Goal: Task Accomplishment & Management: Use online tool/utility

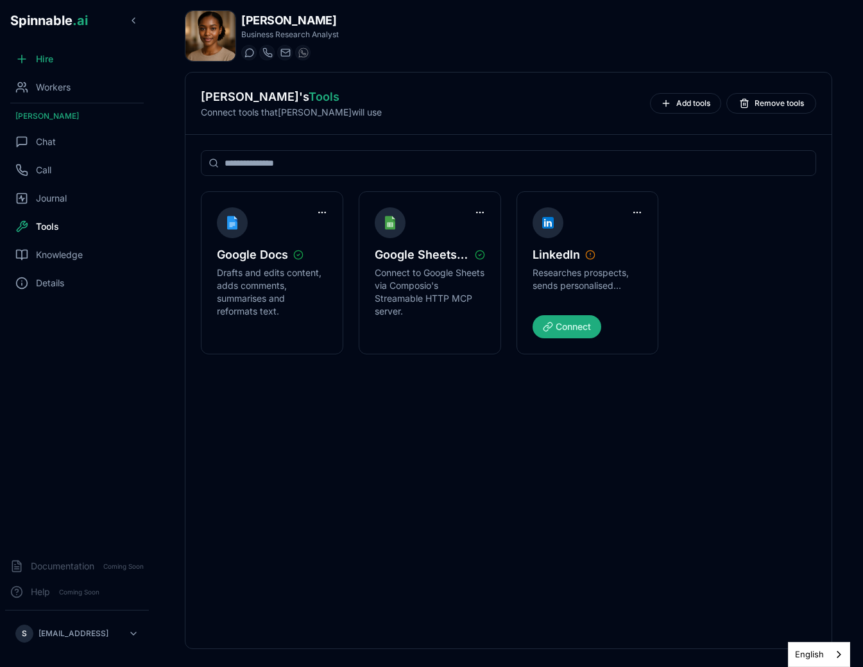
click at [452, 123] on div "[PERSON_NAME] 's Tools Connect tools that [PERSON_NAME] will use Add tools Remo…" at bounding box center [508, 104] width 646 height 62
click at [43, 78] on div "Workers" at bounding box center [77, 87] width 144 height 26
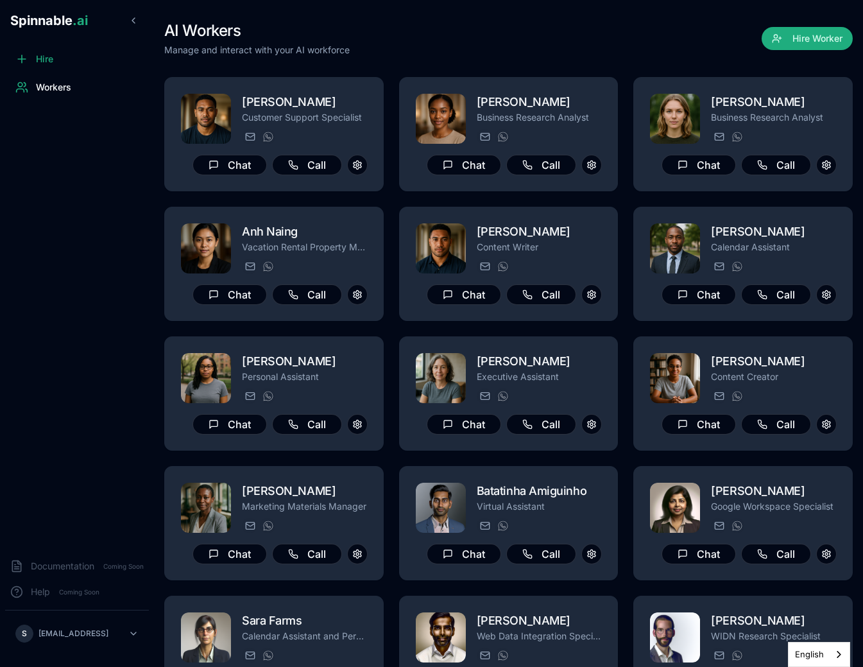
click at [493, 54] on div "AI Workers Manage and interact with your AI workforce Hire Worker" at bounding box center [508, 39] width 688 height 36
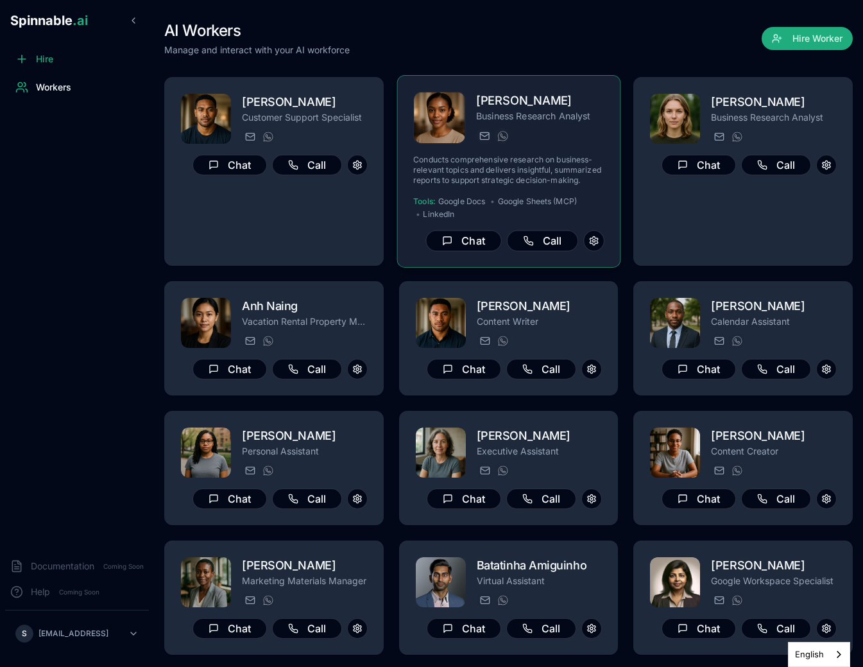
click at [534, 87] on div "Ivana Dubois Business Research Analyst ivana.dubois@getspinnable.ai +351 915 74…" at bounding box center [509, 171] width 224 height 192
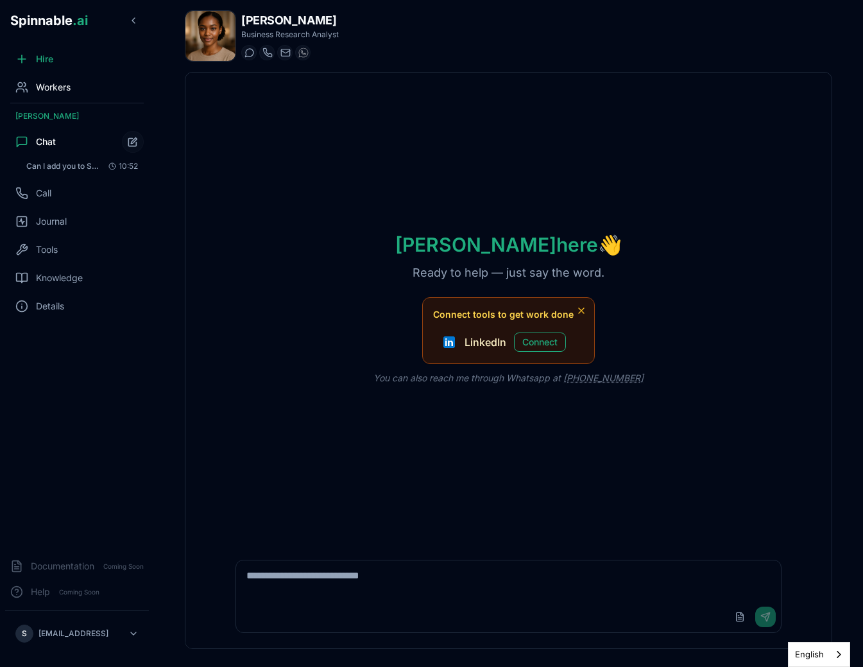
click at [67, 76] on div "Workers" at bounding box center [77, 87] width 144 height 26
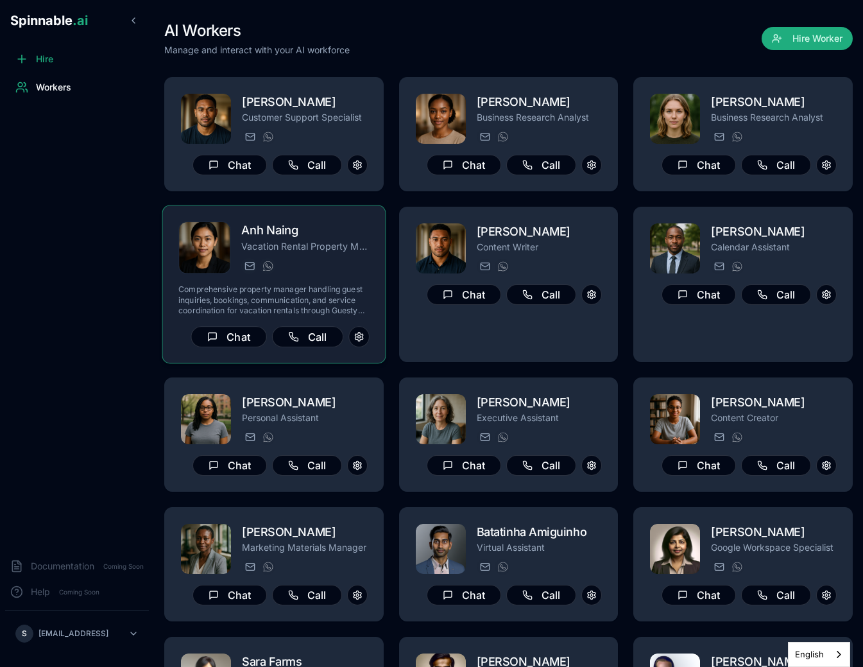
click at [334, 275] on div "Anh Naing Vacation Rental Property Manager anh.naing@getspinnable.ai +351 915 7…" at bounding box center [273, 284] width 191 height 126
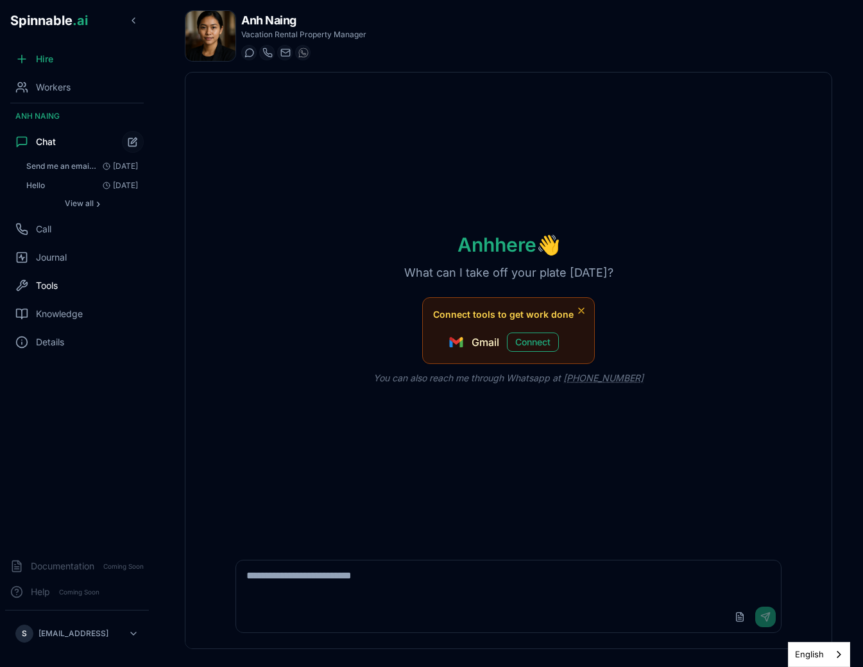
click at [40, 293] on div "Tools" at bounding box center [77, 286] width 144 height 26
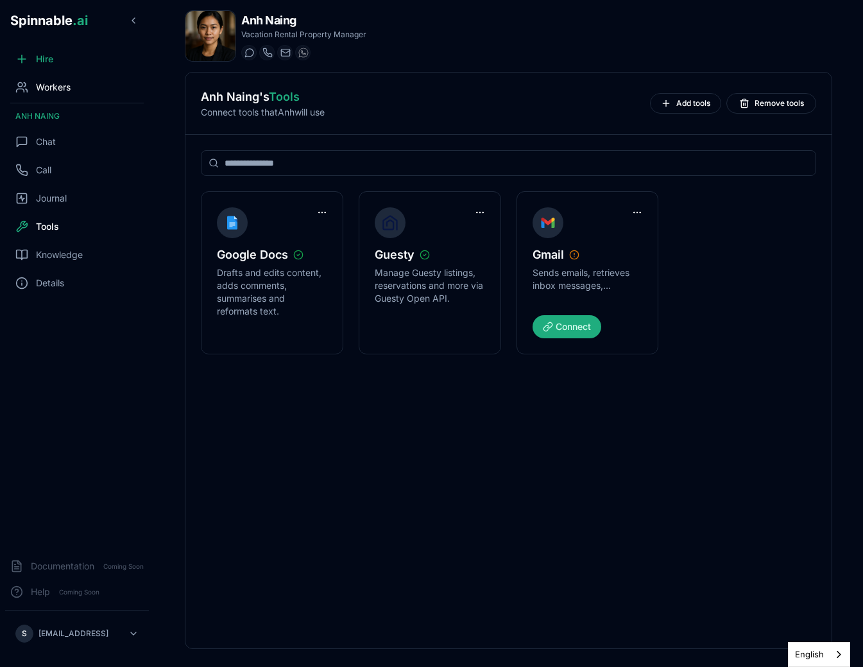
click at [55, 85] on span "Workers" at bounding box center [53, 87] width 35 height 13
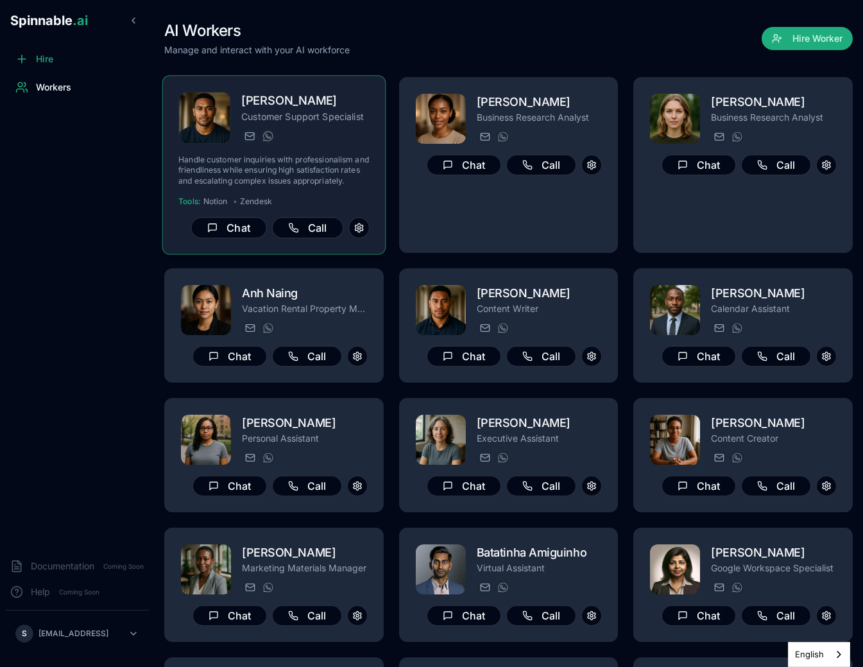
click at [311, 146] on div "Fetu Sengebau Customer Support Specialist fetu.sengebau@getspinnable.ai +351 91…" at bounding box center [273, 165] width 191 height 146
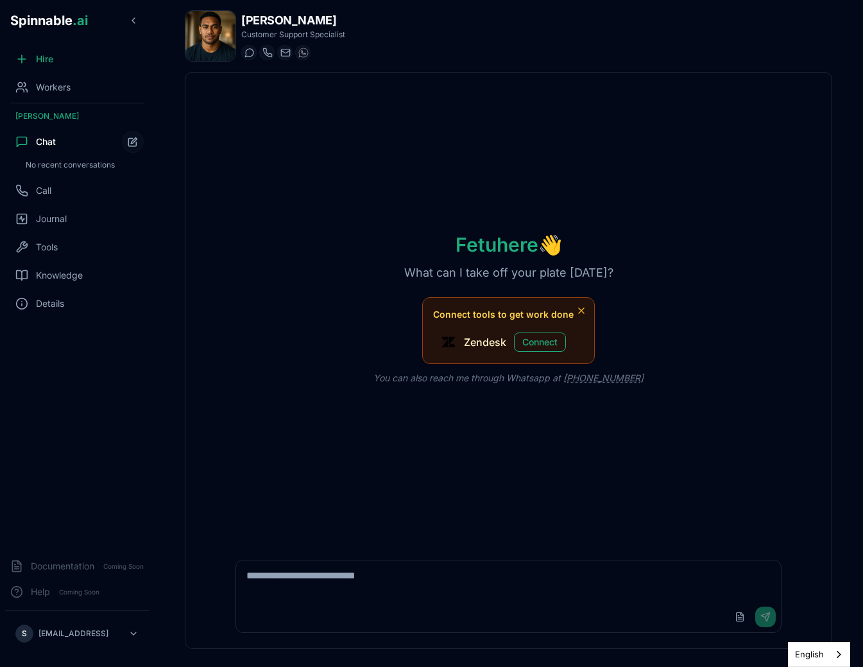
click at [379, 593] on textarea at bounding box center [508, 580] width 544 height 41
type textarea "**********"
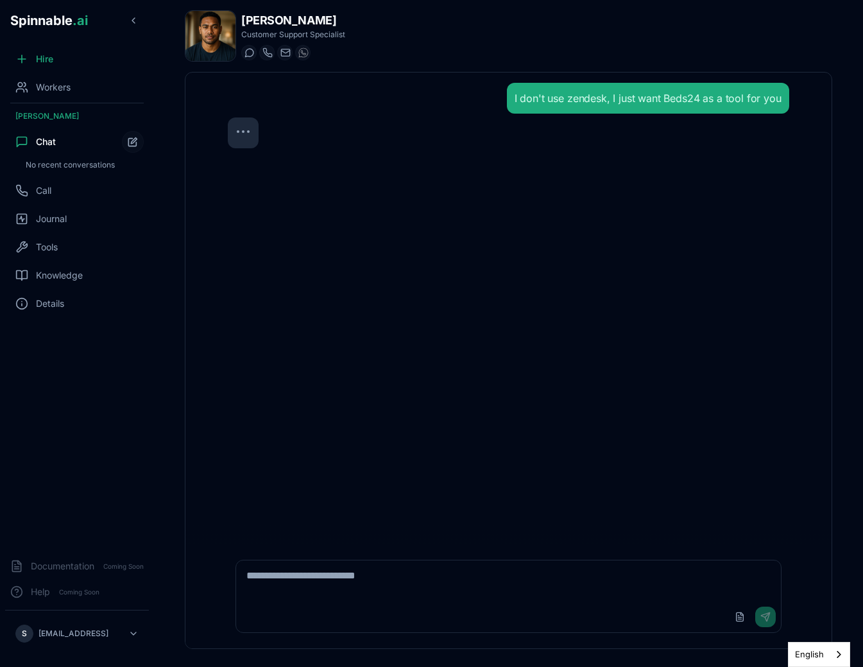
click at [565, 370] on div "I don't use zendesk, I just want Beds24 as a tool for you" at bounding box center [508, 309] width 581 height 472
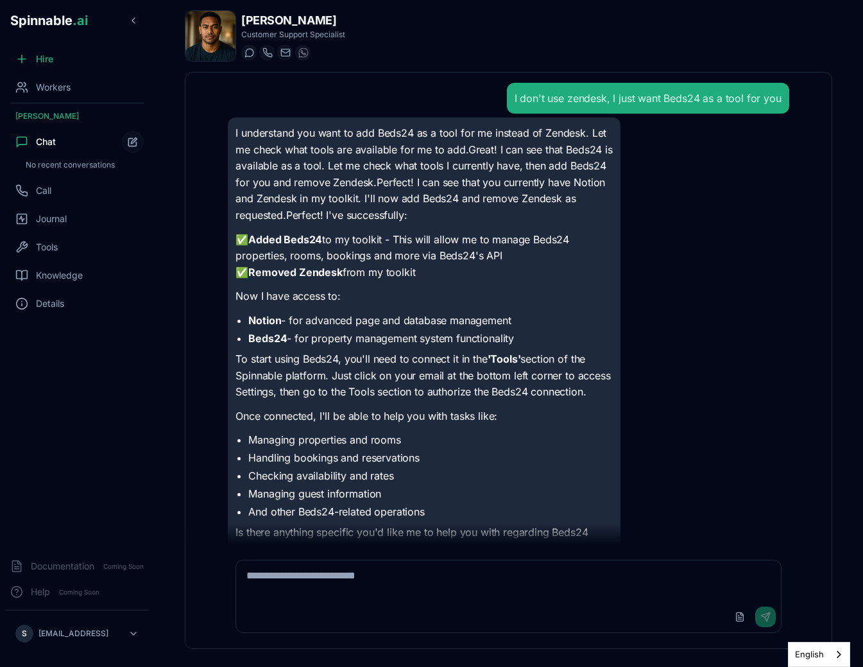
scroll to position [31, 0]
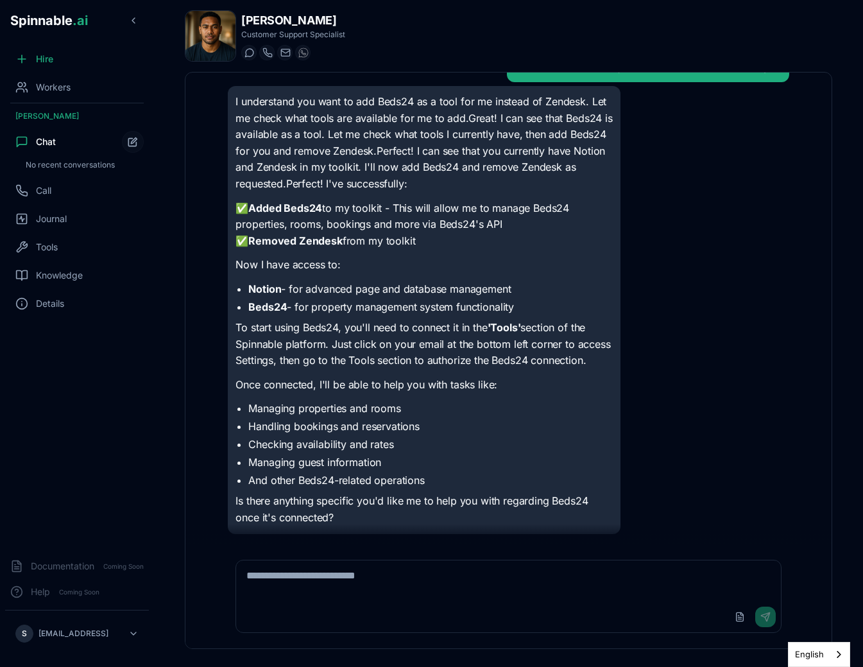
click at [395, 407] on li "Managing properties and rooms" at bounding box center [430, 407] width 364 height 15
click at [58, 244] on span "Tools" at bounding box center [47, 247] width 22 height 13
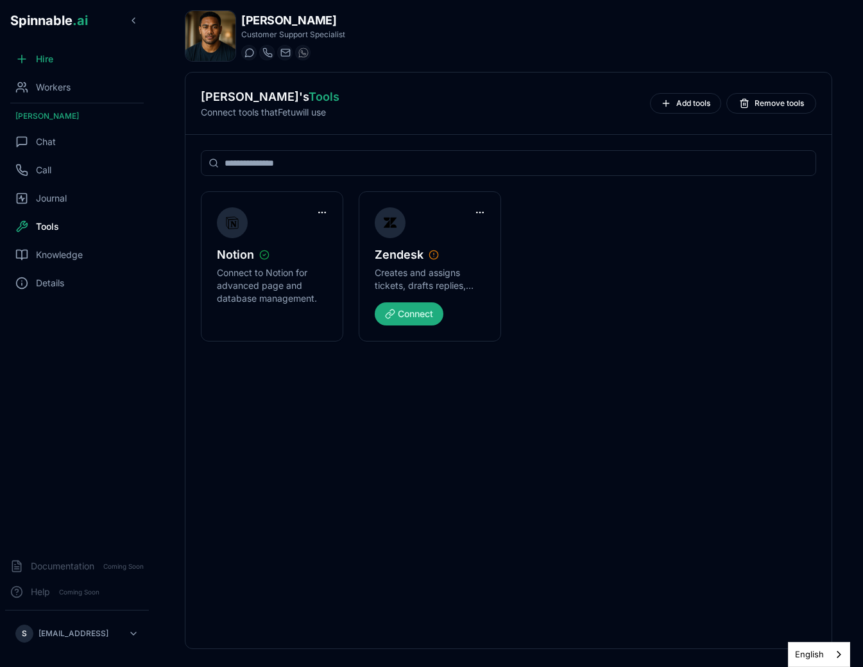
click at [554, 277] on div "Notion Connect to Notion for advanced page and database management. Zendesk Cre…" at bounding box center [508, 266] width 615 height 150
click at [583, 244] on div "Notion Connect to Notion for advanced page and database management. Beds24 Mana…" at bounding box center [508, 266] width 615 height 150
click at [57, 135] on div "Chat" at bounding box center [77, 142] width 144 height 26
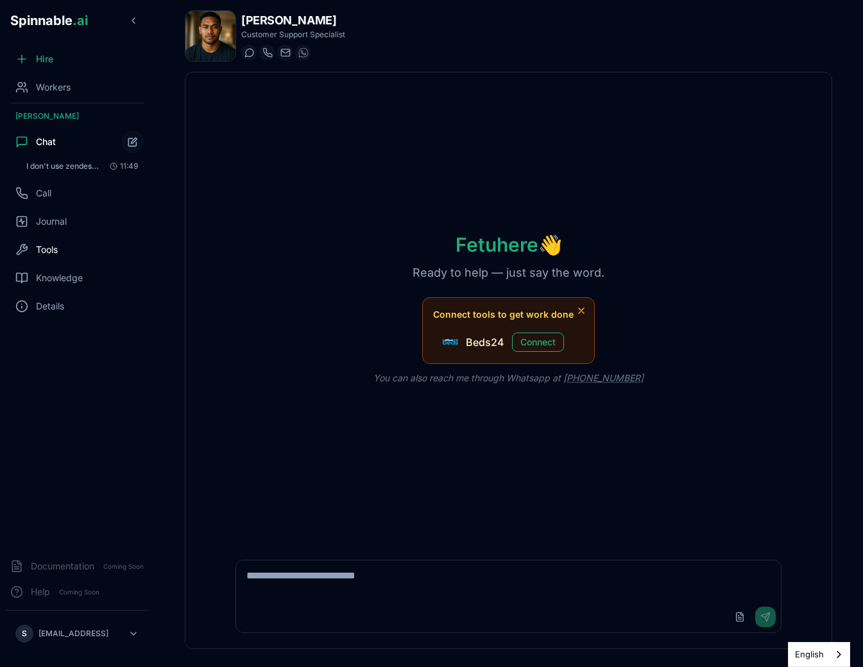
click at [71, 246] on div "Tools" at bounding box center [77, 250] width 144 height 26
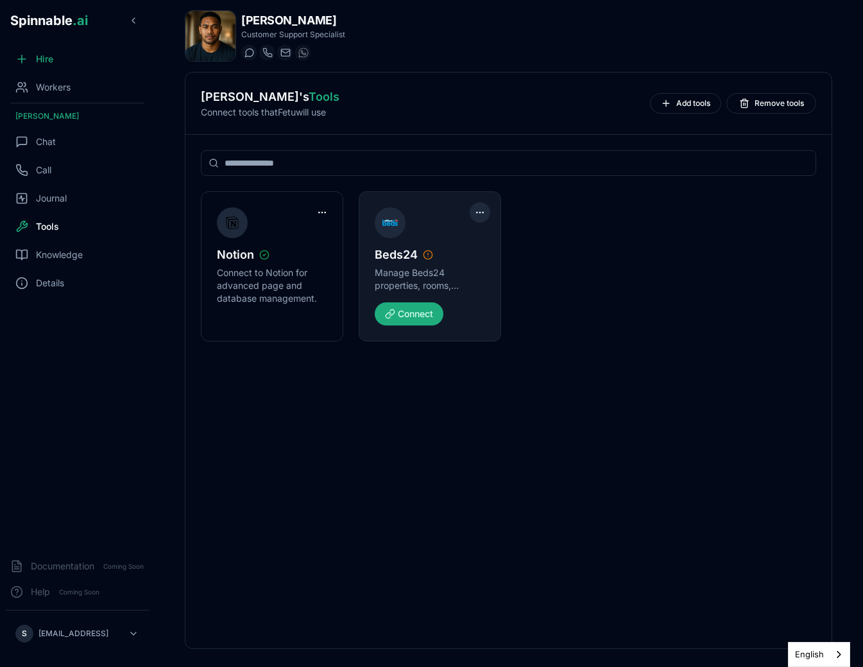
click at [484, 205] on html "Spinnable .ai Hire Workers Fetu Sengebau Chat Call Journal Tools Knowledge Deta…" at bounding box center [431, 333] width 863 height 667
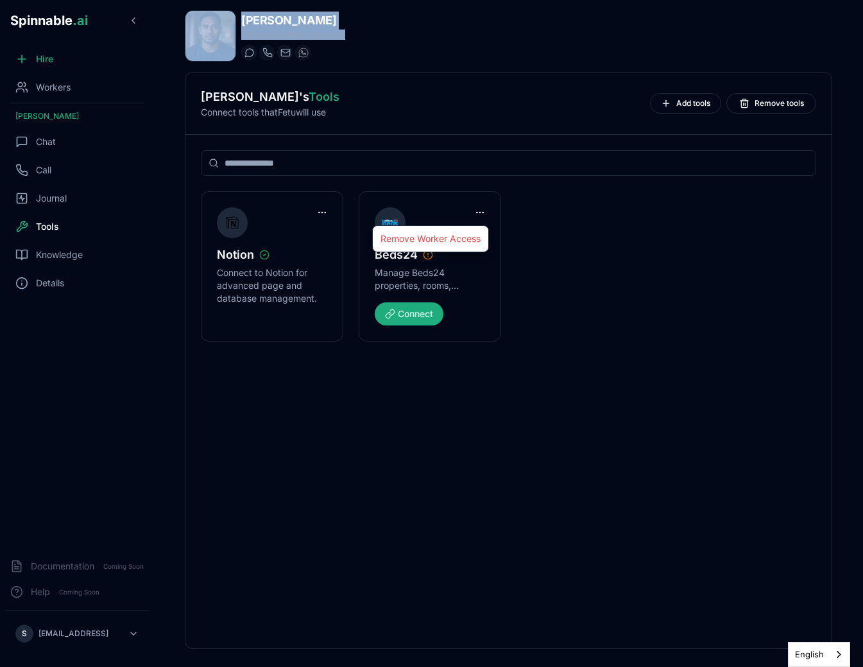
click at [463, 228] on div "Remove Worker Access" at bounding box center [430, 238] width 117 height 27
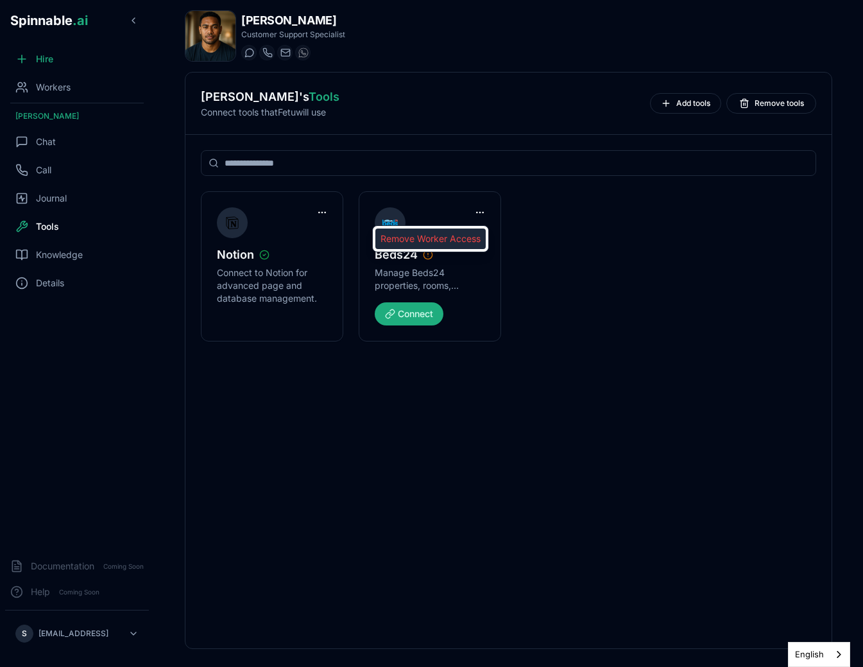
click at [461, 241] on div "Remove Worker Access" at bounding box center [430, 238] width 110 height 21
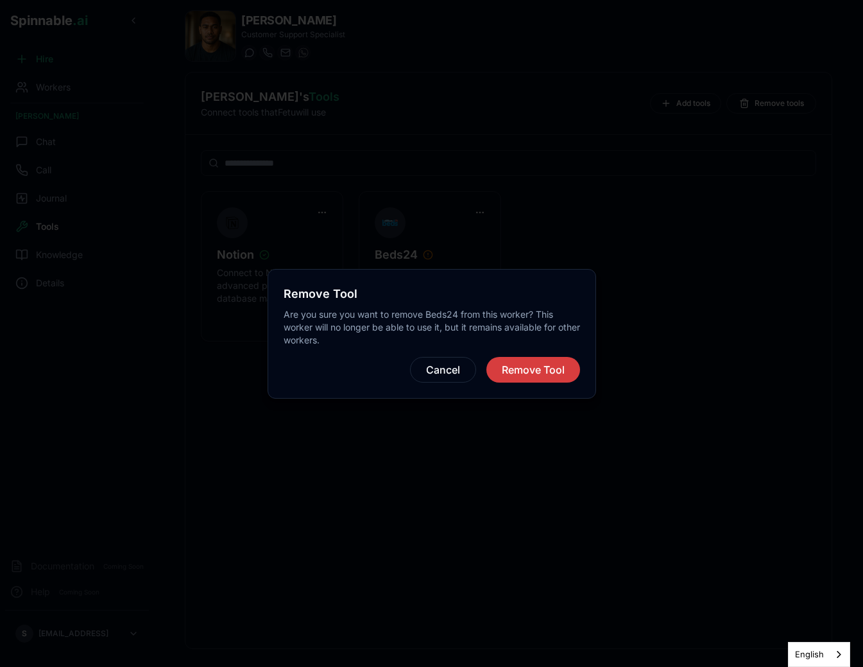
click at [513, 370] on button "Remove Tool" at bounding box center [533, 370] width 94 height 26
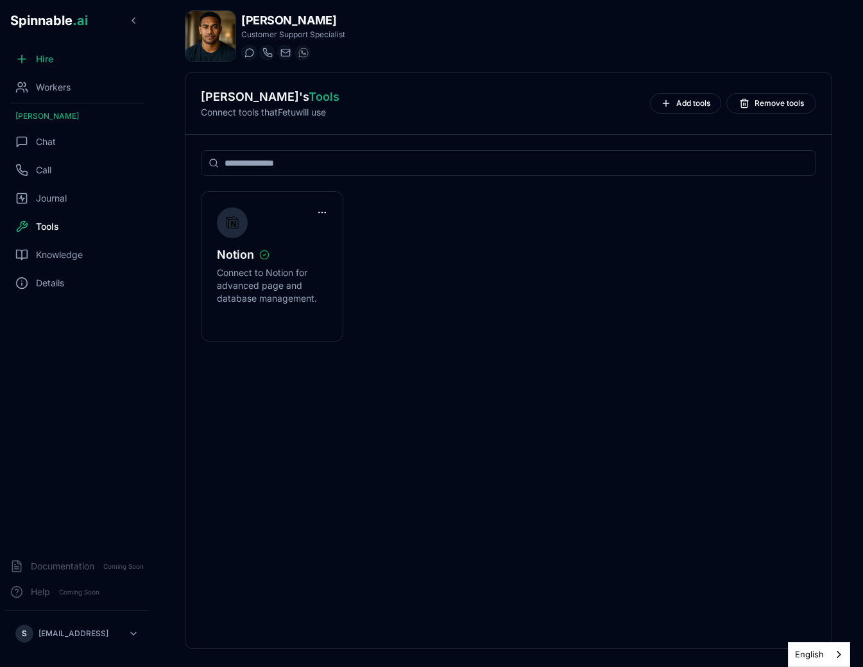
click at [684, 422] on div "Notion Connect to Notion for advanced page and database management." at bounding box center [508, 391] width 646 height 513
click at [59, 147] on div "Chat" at bounding box center [77, 142] width 144 height 26
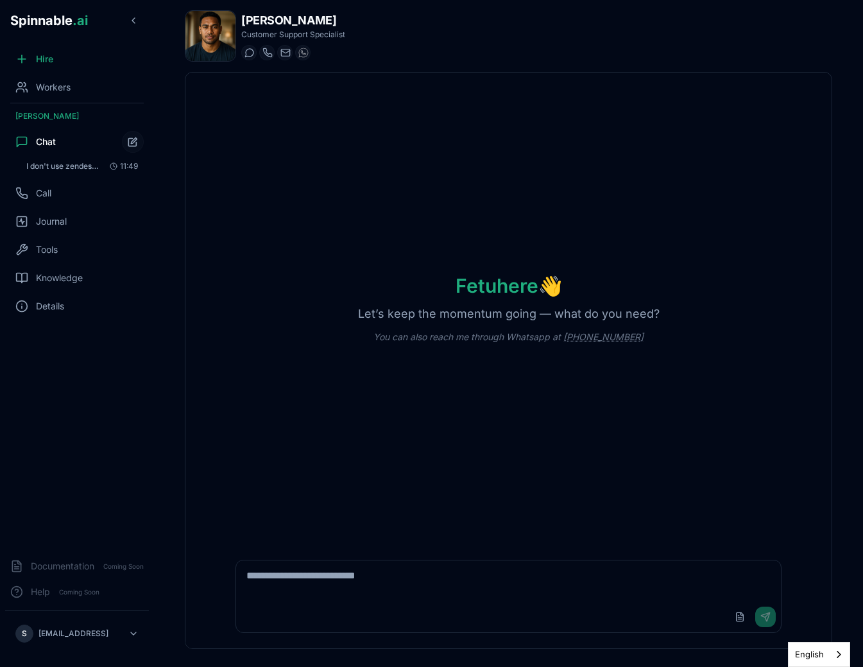
click at [309, 194] on div "Fetu here 👋 Let’s keep the momentum going — what do you need? You can also reac…" at bounding box center [508, 309] width 646 height 472
click at [364, 222] on div "Fetu here 👋 Let’s keep the momentum going — what do you need? You can also reac…" at bounding box center [508, 309] width 646 height 472
click at [414, 196] on div "Fetu here 👋 Let’s keep the momentum going — what do you need? You can also reac…" at bounding box center [508, 309] width 646 height 472
click at [337, 242] on div "Fetu here 👋 Let’s keep the momentum going — what do you need? You can also reac…" at bounding box center [508, 309] width 646 height 472
click at [643, 212] on div "Fetu here 👋 Let’s keep the momentum going — what do you need? You can also reac…" at bounding box center [508, 309] width 646 height 472
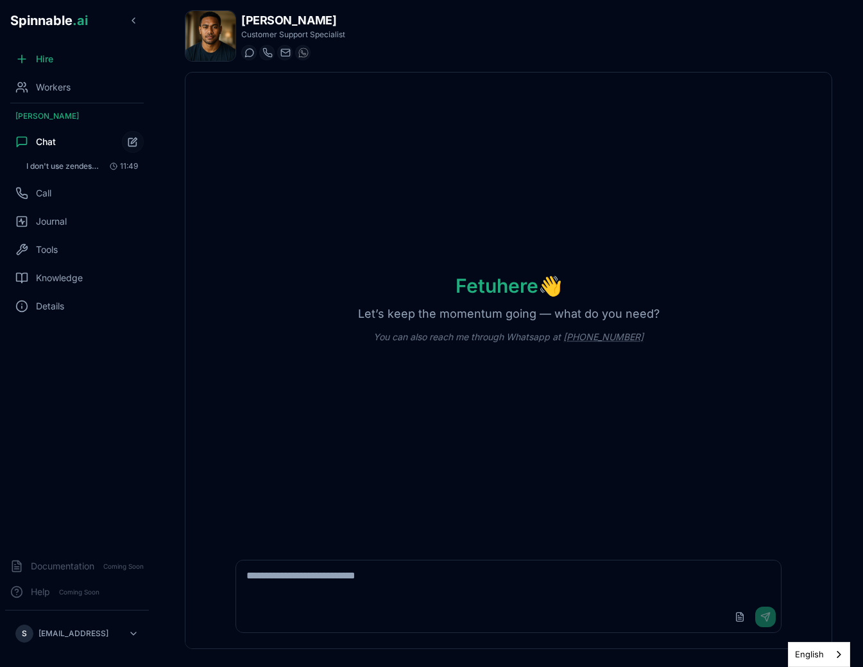
click at [348, 145] on div "Fetu here 👋 Let’s keep the momentum going — what do you need? You can also reac…" at bounding box center [508, 309] width 646 height 472
click at [428, 514] on div "Fetu here 👋 Let’s keep the momentum going — what do you need? You can also reac…" at bounding box center [508, 309] width 646 height 472
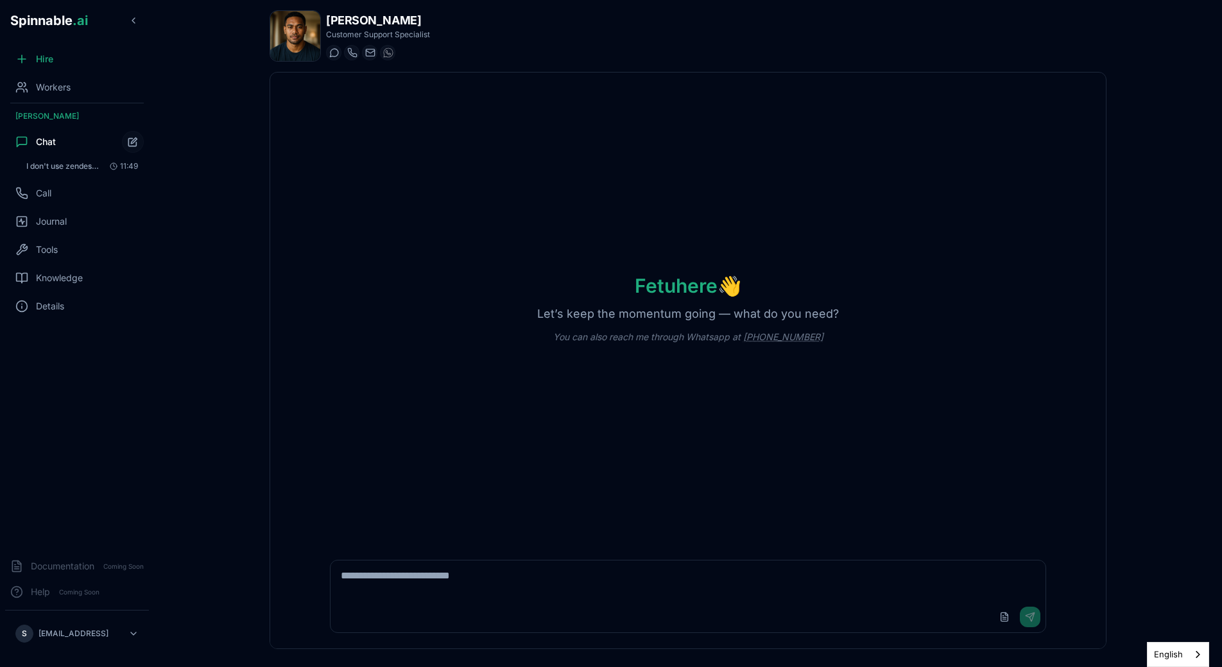
click at [862, 115] on div "Fetu here 👋 Let’s keep the momentum going — what do you need? You can also reac…" at bounding box center [687, 309] width 835 height 472
click at [137, 137] on icon "Start new chat" at bounding box center [133, 142] width 11 height 11
click at [382, 175] on div "Fetu here 👋 Let’s keep the momentum going — what do you need? You can also reac…" at bounding box center [687, 309] width 835 height 472
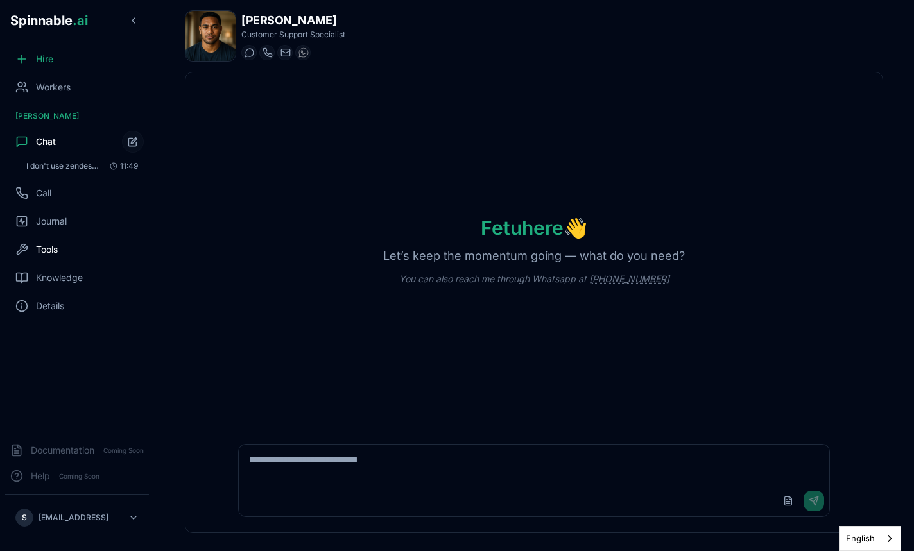
click at [49, 248] on span "Tools" at bounding box center [47, 249] width 22 height 13
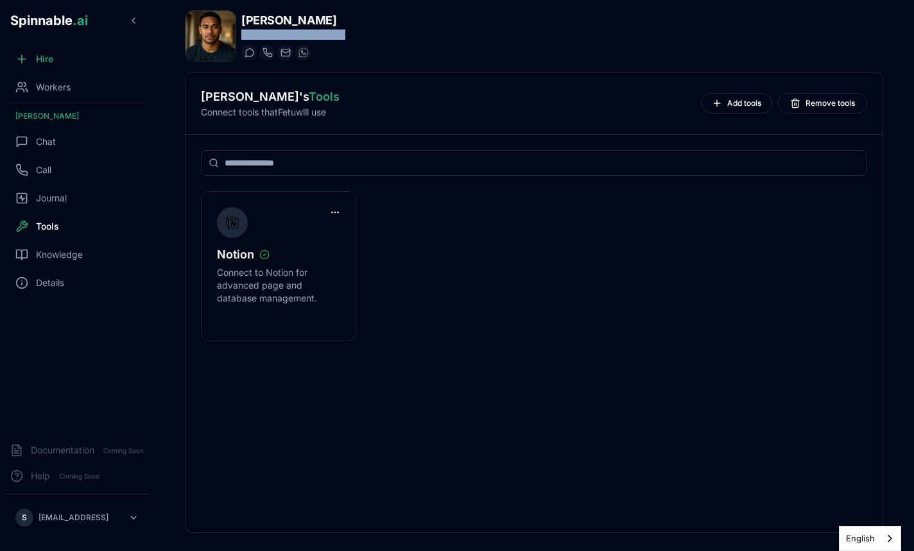
drag, startPoint x: 275, startPoint y: 36, endPoint x: 377, endPoint y: 36, distance: 101.4
click at [377, 36] on div "Fetu Sengebau Customer Support Specialist Start a chat Start a call fetu.sengeb…" at bounding box center [534, 35] width 698 height 51
click at [69, 139] on div "Chat" at bounding box center [77, 142] width 144 height 26
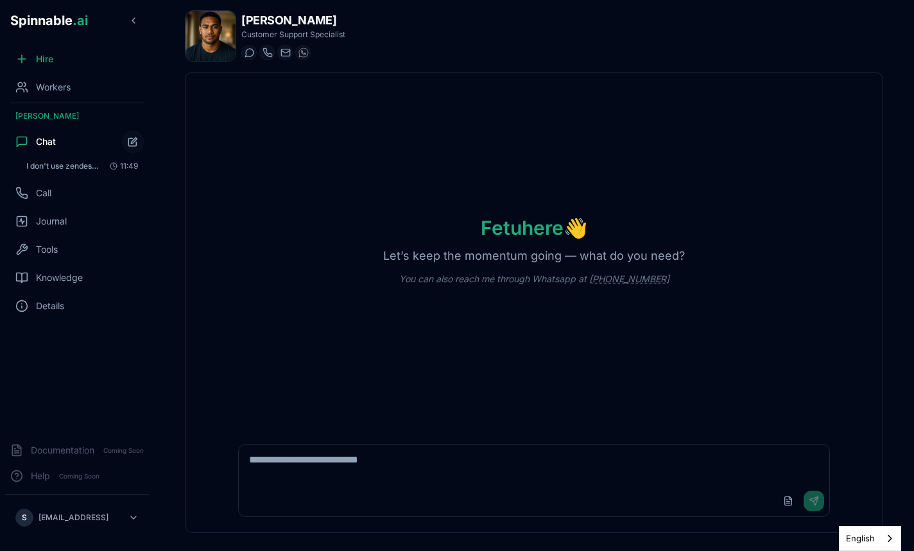
click at [390, 194] on div "Fetu here 👋 Let’s keep the momentum going — what do you need? You can also reac…" at bounding box center [533, 251] width 697 height 356
click at [375, 458] on textarea at bounding box center [534, 465] width 590 height 41
type textarea "**********"
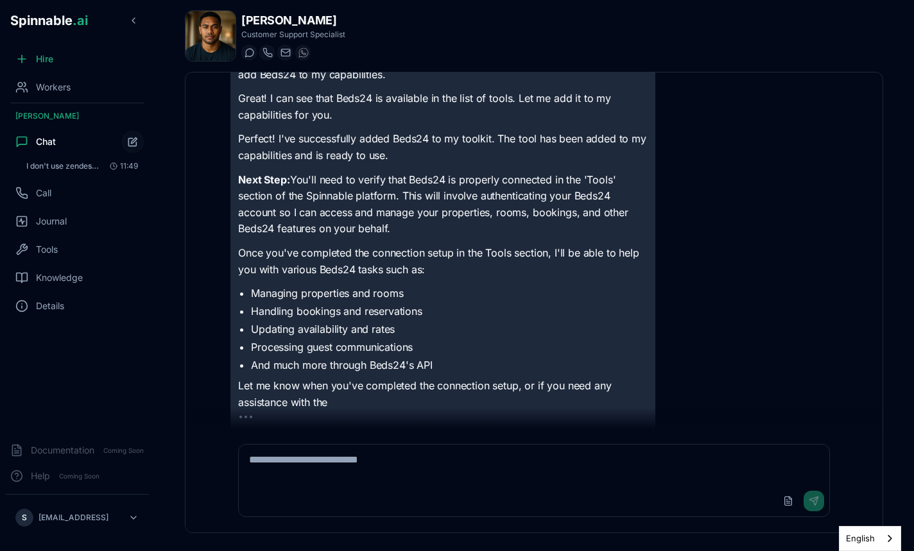
scroll to position [158, 0]
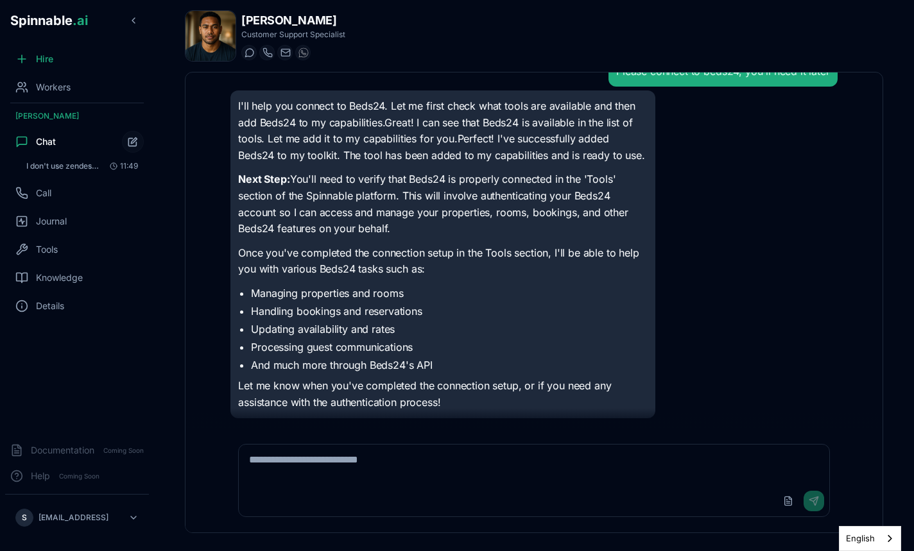
scroll to position [28, 0]
drag, startPoint x: 579, startPoint y: 178, endPoint x: 395, endPoint y: 200, distance: 186.0
click at [395, 200] on p "Next Step: You'll need to verify that Beds24 is properly connected in the 'Tool…" at bounding box center [442, 203] width 409 height 65
click at [31, 253] on div "Tools" at bounding box center [36, 249] width 42 height 13
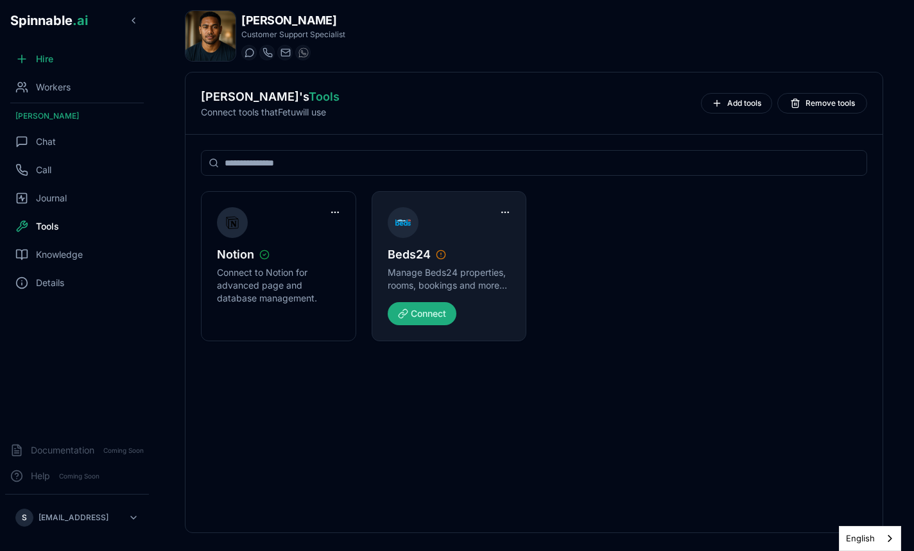
click at [471, 265] on div "Beds24 Manage Beds24 properties, rooms, bookings and more via Beds24's API" at bounding box center [449, 254] width 123 height 95
click at [460, 260] on div "Beds24" at bounding box center [449, 255] width 123 height 18
click at [432, 303] on button "Connect" at bounding box center [422, 313] width 69 height 23
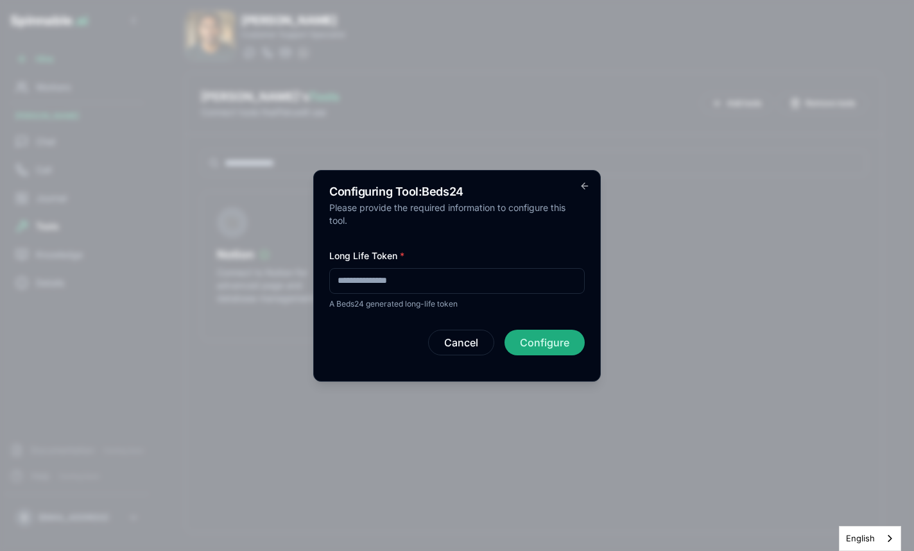
click at [478, 285] on input "Long Life Token *" at bounding box center [456, 281] width 255 height 26
click at [391, 284] on input "Long Life Token *" at bounding box center [456, 281] width 255 height 26
paste input "**********"
type input "**********"
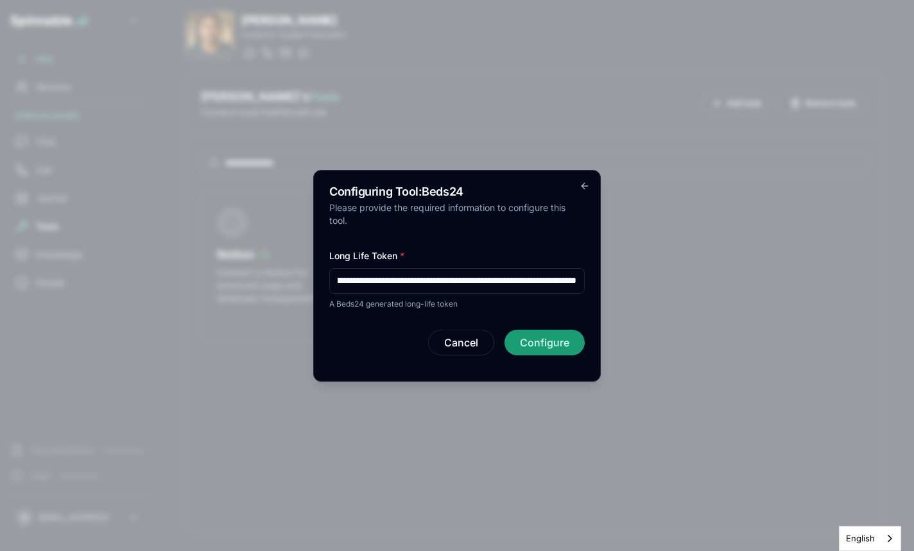
click at [538, 341] on button "Configure" at bounding box center [544, 343] width 80 height 26
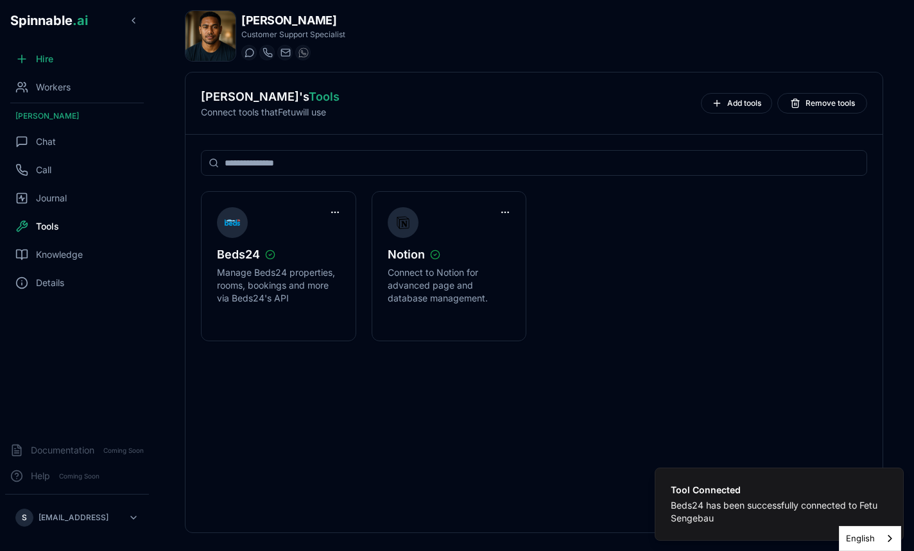
click at [690, 241] on body "Tool Connected Beds24 has been successfully connected to Fetu Sengebau Spinnabl…" at bounding box center [457, 275] width 914 height 551
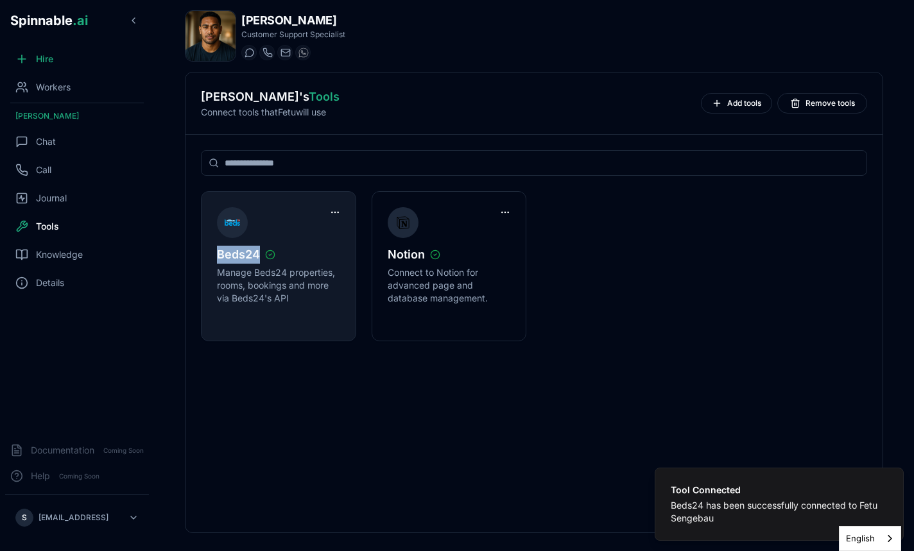
drag, startPoint x: 208, startPoint y: 258, endPoint x: 286, endPoint y: 259, distance: 78.3
click at [286, 259] on div "Beds24 Manage Beds24 properties, rooms, bookings and more via Beds24's API" at bounding box center [278, 266] width 155 height 150
click at [286, 259] on div "Beds24" at bounding box center [278, 255] width 123 height 18
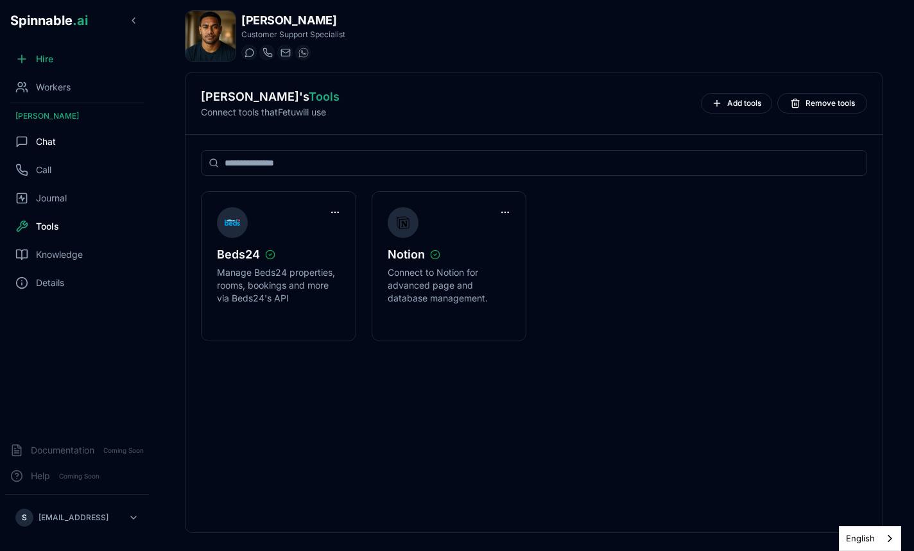
click at [33, 135] on div "Chat" at bounding box center [77, 142] width 144 height 26
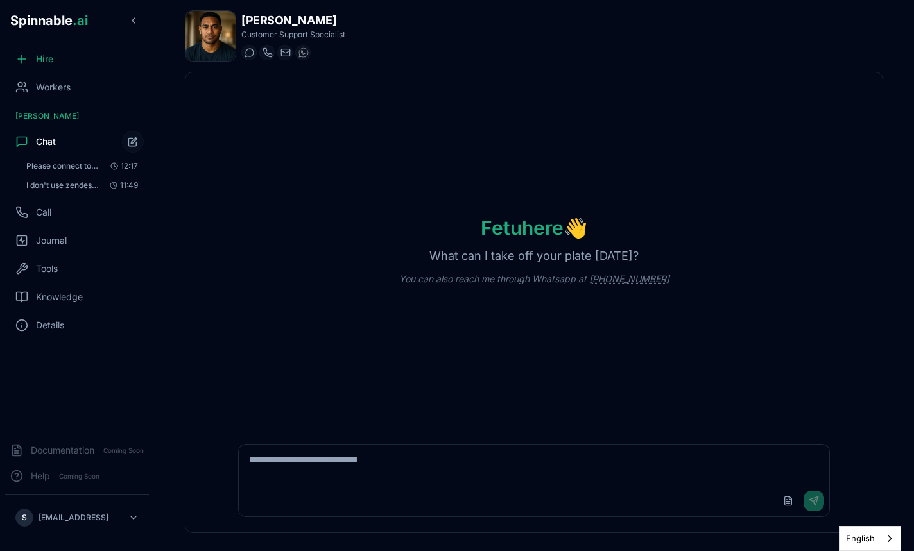
click at [307, 445] on textarea at bounding box center [534, 465] width 590 height 41
type textarea "**********"
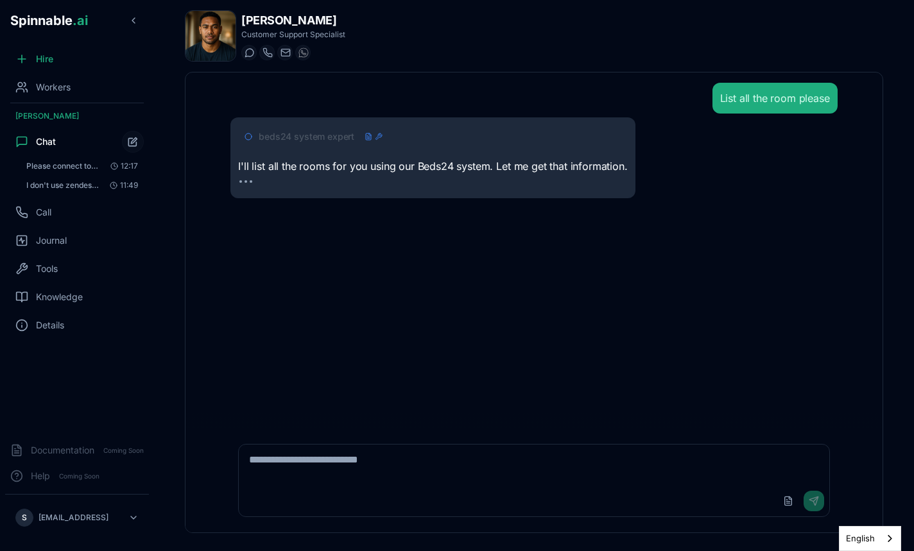
click at [338, 135] on span "beds24 system expert" at bounding box center [307, 136] width 96 height 13
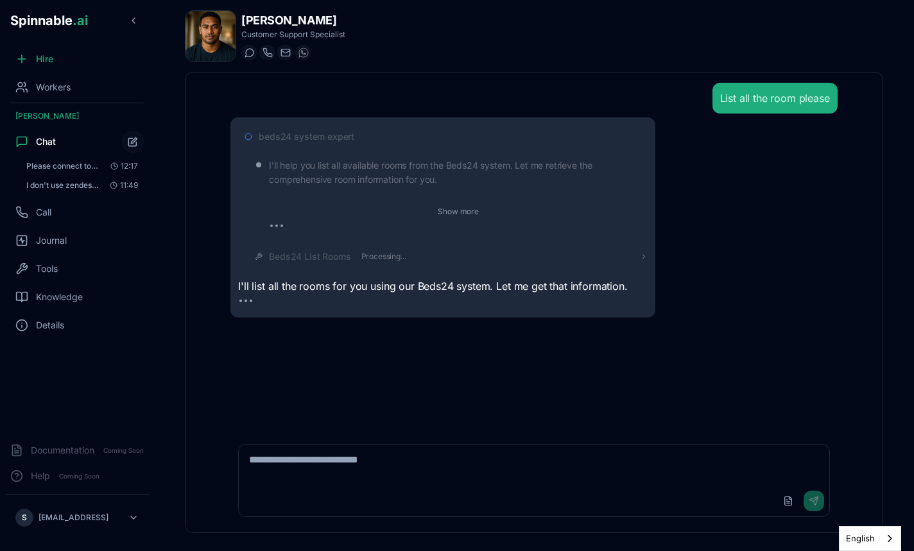
click at [366, 247] on div "I'll help you list all available rooms from the Beds24 system. Let me retrieve …" at bounding box center [447, 210] width 399 height 115
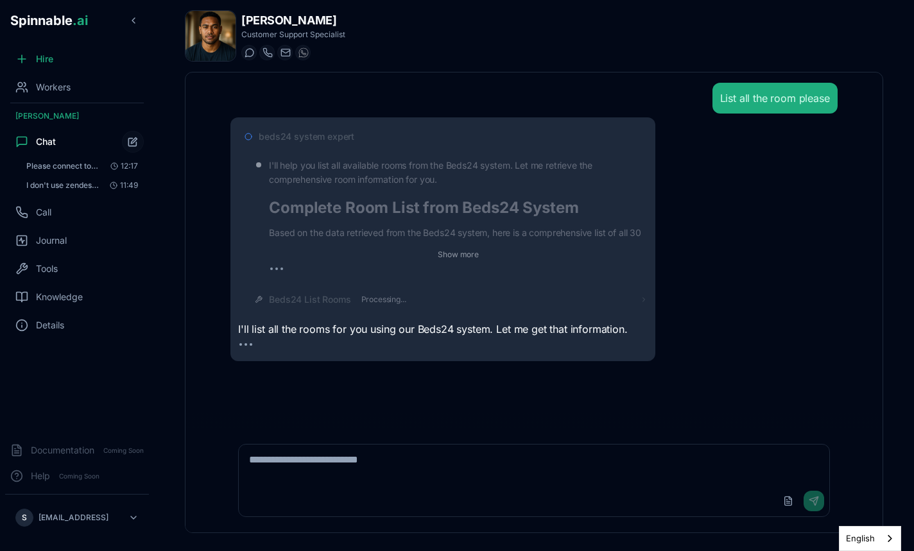
click at [370, 295] on span "Processing..." at bounding box center [383, 300] width 45 height 10
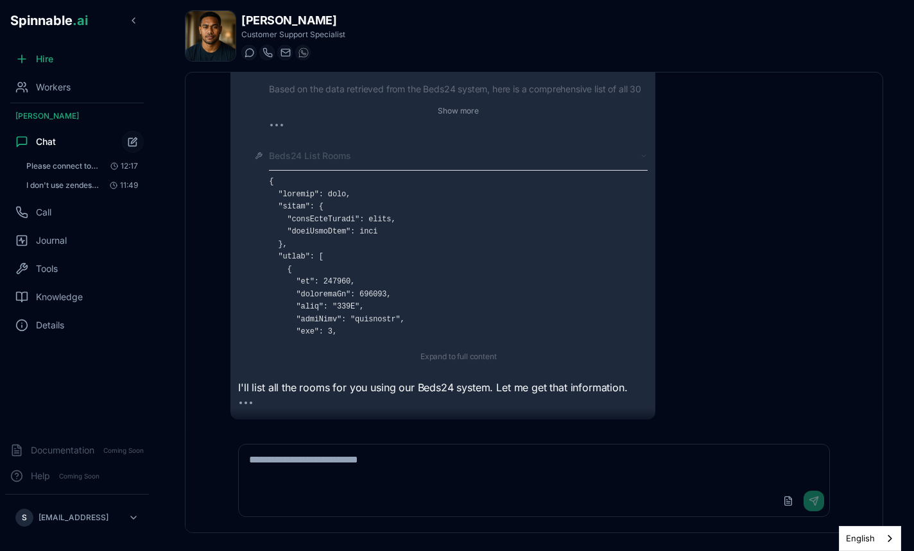
scroll to position [144, 0]
click at [479, 359] on button "Expand to full content" at bounding box center [458, 356] width 91 height 15
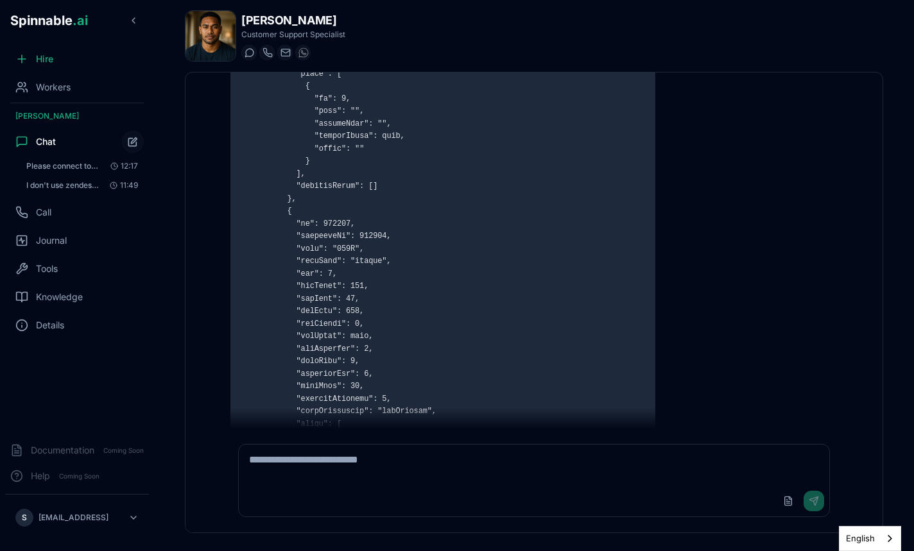
scroll to position [40818, 0]
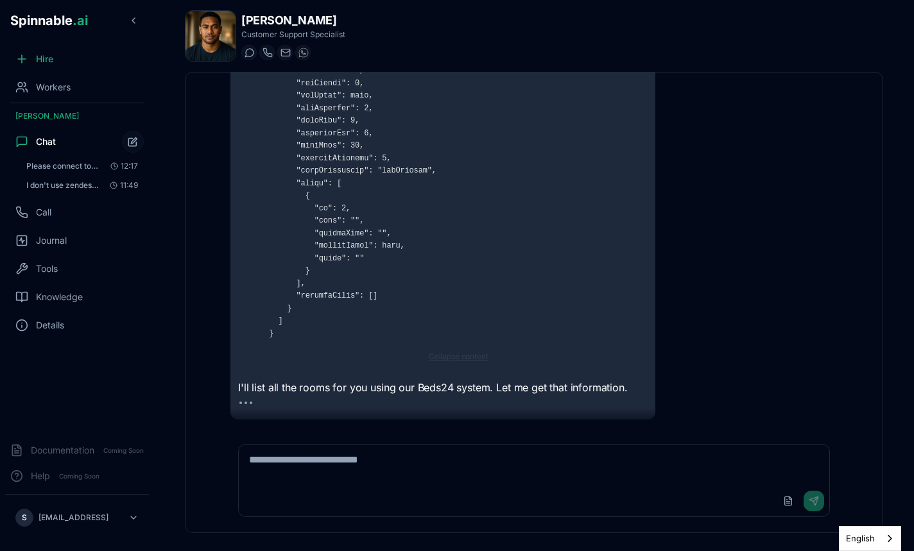
click at [449, 357] on button "Collapse content" at bounding box center [458, 356] width 74 height 15
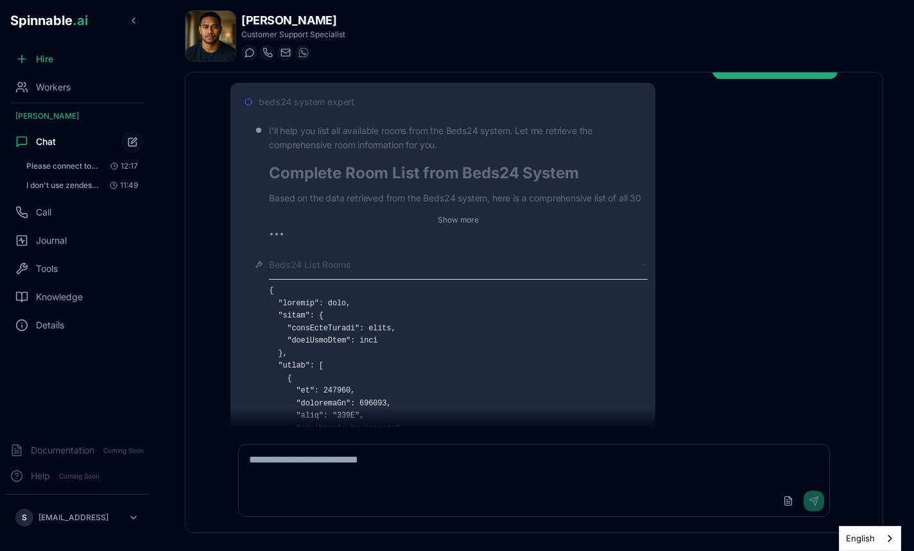
scroll to position [35, 0]
click at [305, 105] on span "beds24 system expert" at bounding box center [307, 101] width 96 height 13
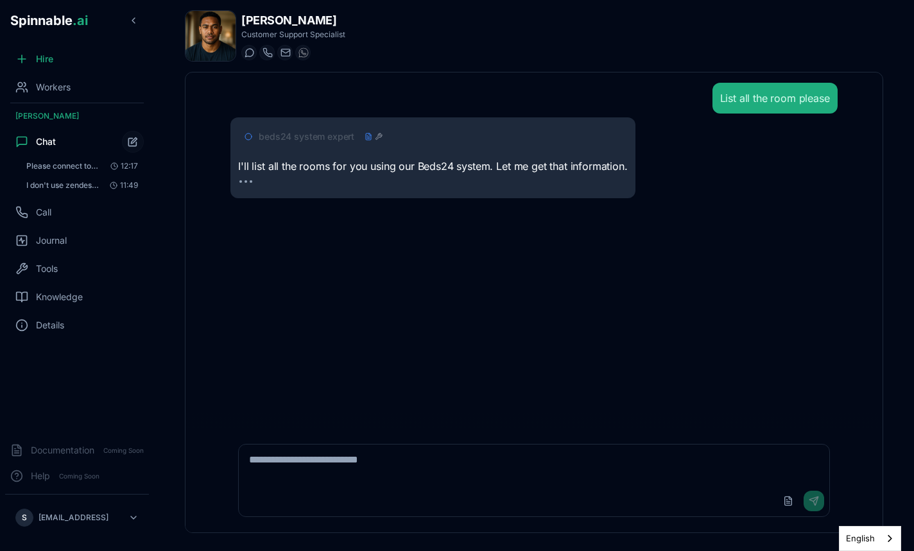
scroll to position [0, 0]
click at [325, 138] on span "beds24 system expert" at bounding box center [307, 136] width 96 height 13
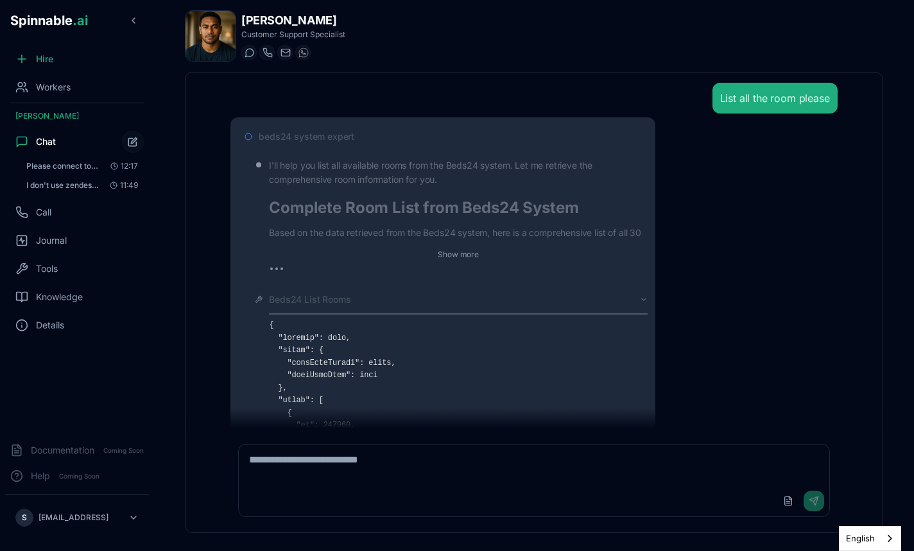
click at [328, 139] on span "beds24 system expert" at bounding box center [307, 136] width 96 height 13
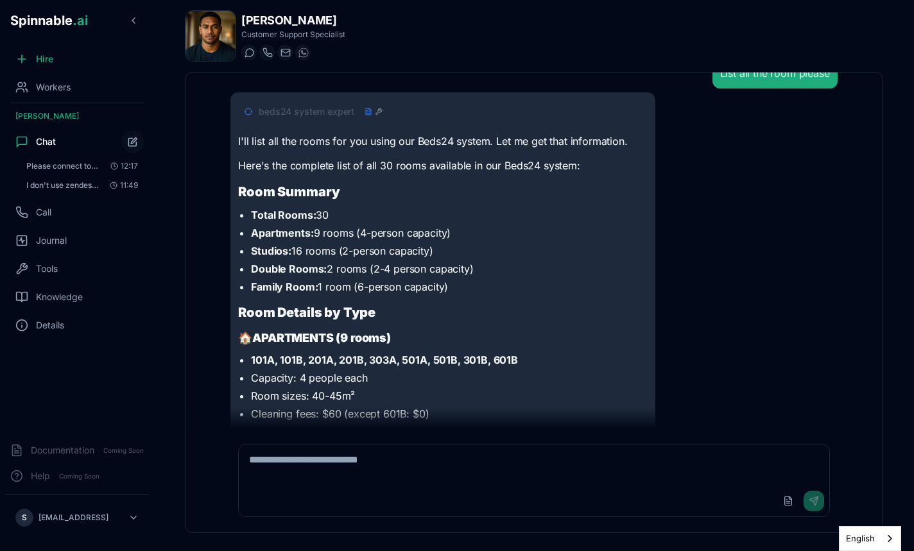
scroll to position [37, 0]
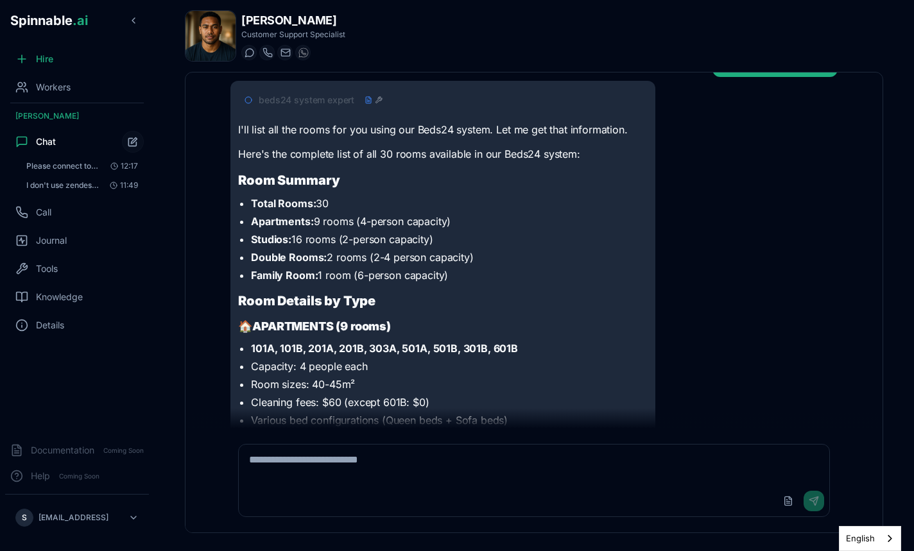
click at [356, 204] on li "Total Rooms: 30" at bounding box center [449, 203] width 397 height 15
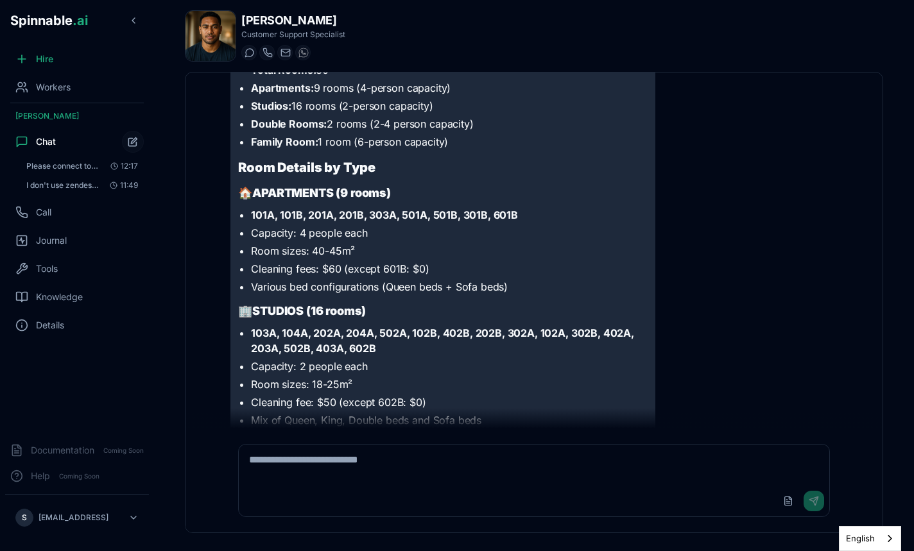
scroll to position [176, 0]
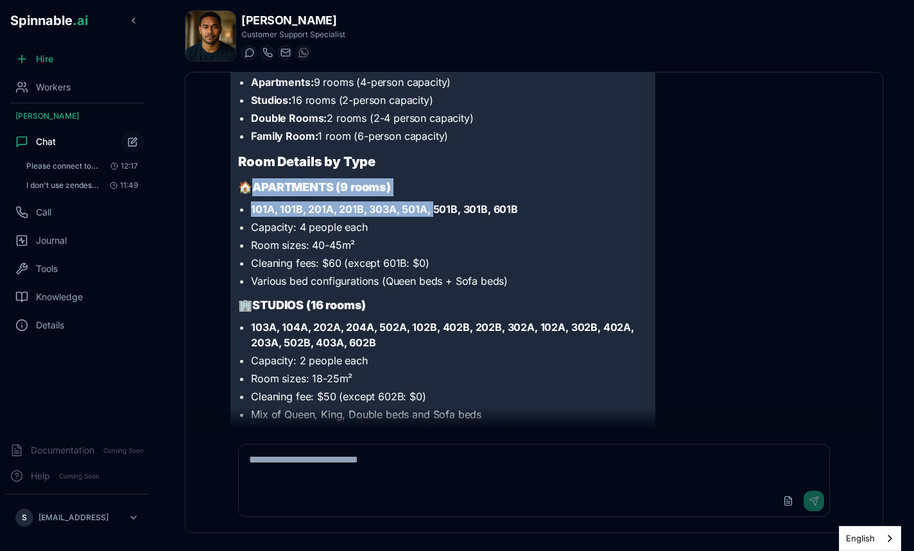
click at [433, 212] on div "I'll list all the rooms for you using our Beds24 system. Let me get that inform…" at bounding box center [442, 319] width 409 height 673
click at [433, 212] on strong "101A, 101B, 201A, 201B, 303A, 501A, 501B, 301B, 601B" at bounding box center [384, 209] width 267 height 13
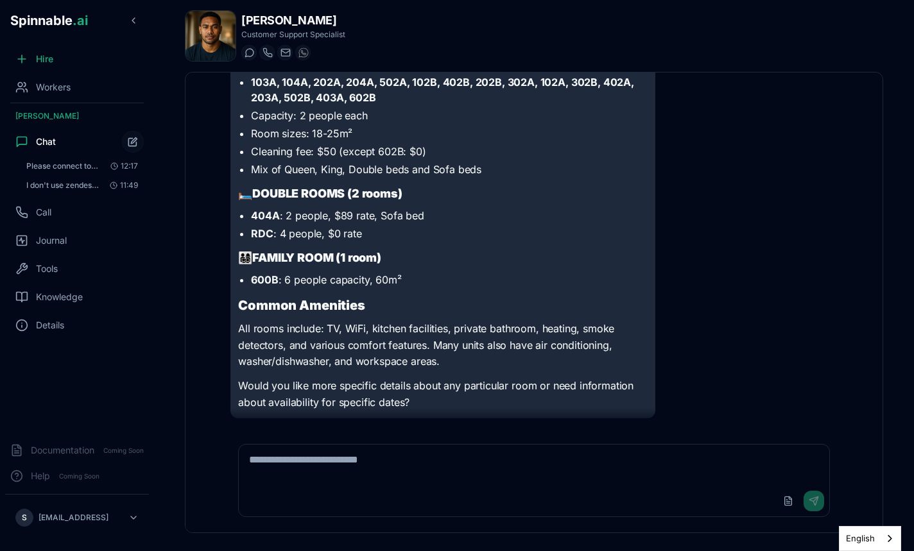
scroll to position [382, 0]
click at [314, 457] on textarea at bounding box center [534, 465] width 590 height 41
click at [132, 148] on button "Start new chat" at bounding box center [132, 141] width 23 height 23
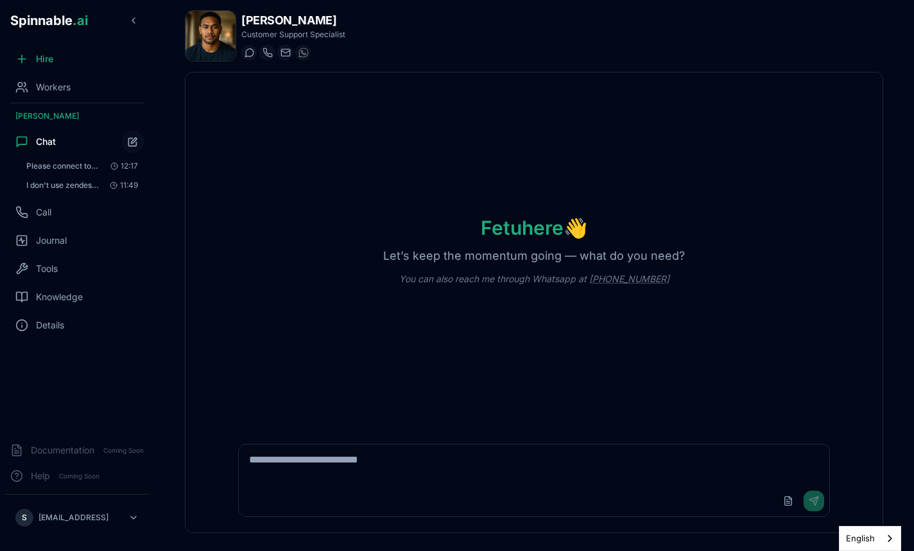
click at [336, 481] on textarea at bounding box center [534, 465] width 590 height 41
type textarea "**********"
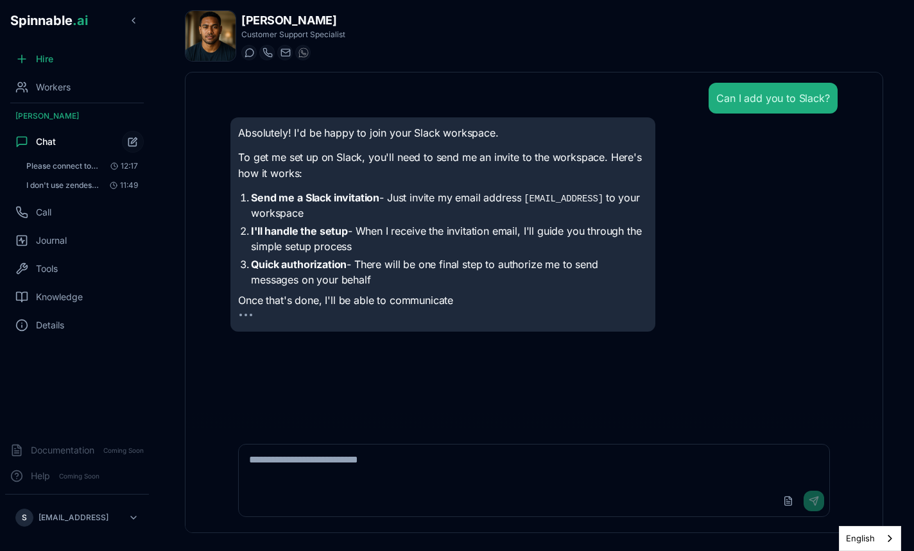
click at [773, 309] on div "Absolutely! I'd be happy to join your Slack workspace. To get me set up on Slac…" at bounding box center [533, 224] width 606 height 214
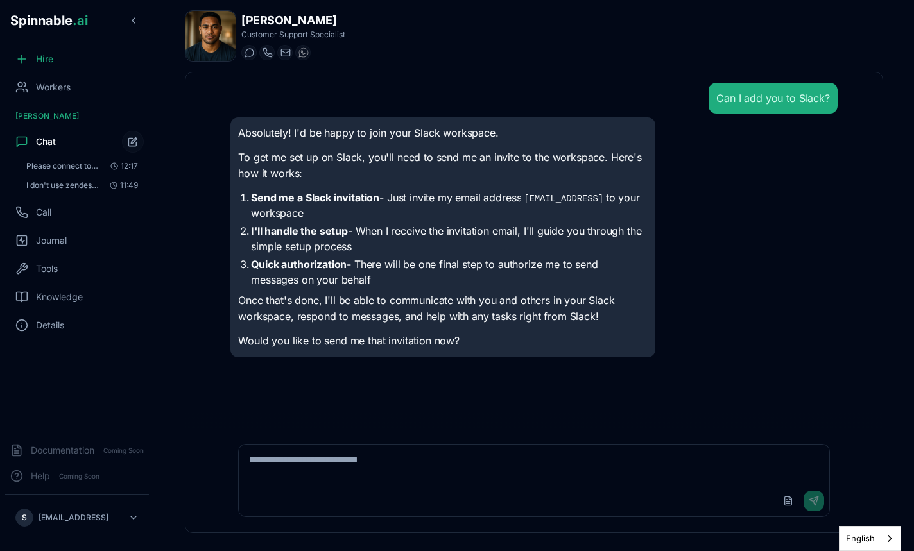
click at [773, 309] on div "Absolutely! I'd be happy to join your Slack workspace. To get me set up on Slac…" at bounding box center [533, 237] width 606 height 240
click at [58, 87] on span "Workers" at bounding box center [53, 87] width 35 height 13
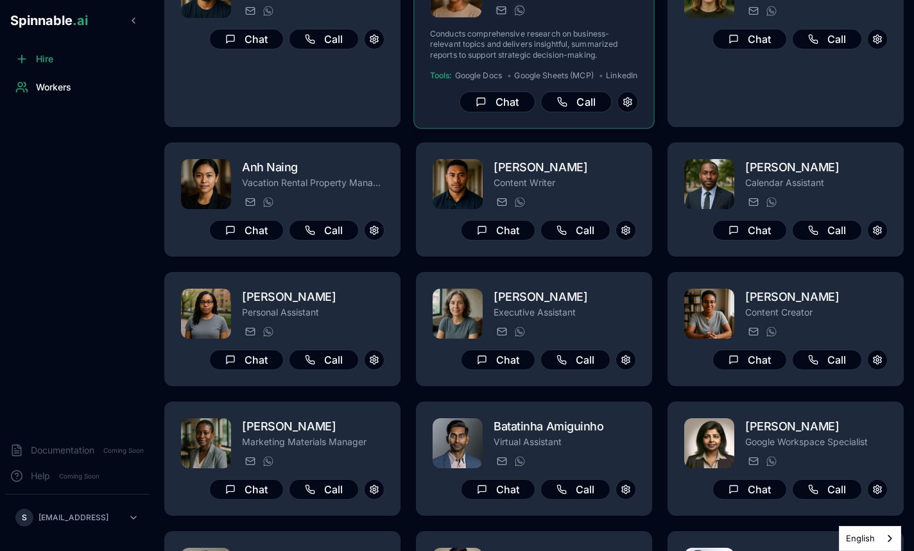
scroll to position [81, 0]
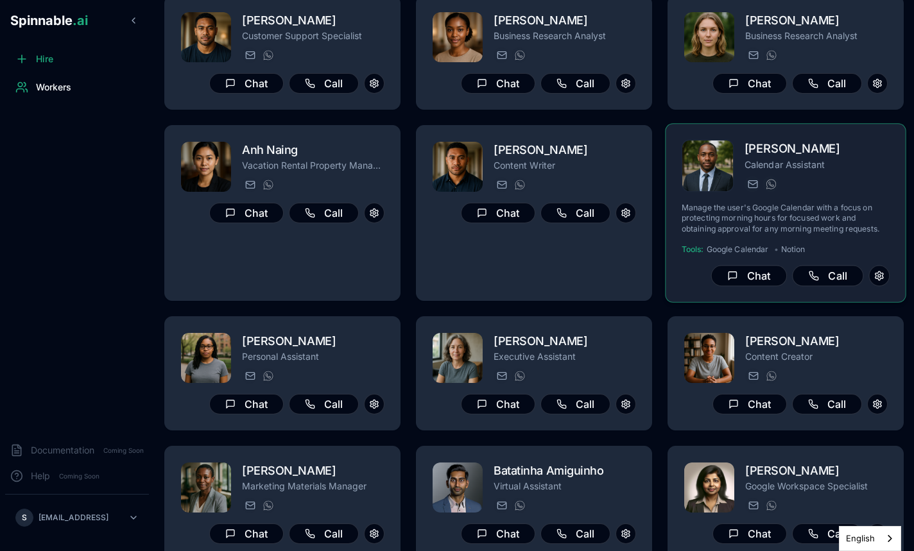
click at [825, 200] on div "[PERSON_NAME] Calendar Assistant [EMAIL_ADDRESS] [PHONE_NUMBER] Manage the user…" at bounding box center [785, 213] width 208 height 146
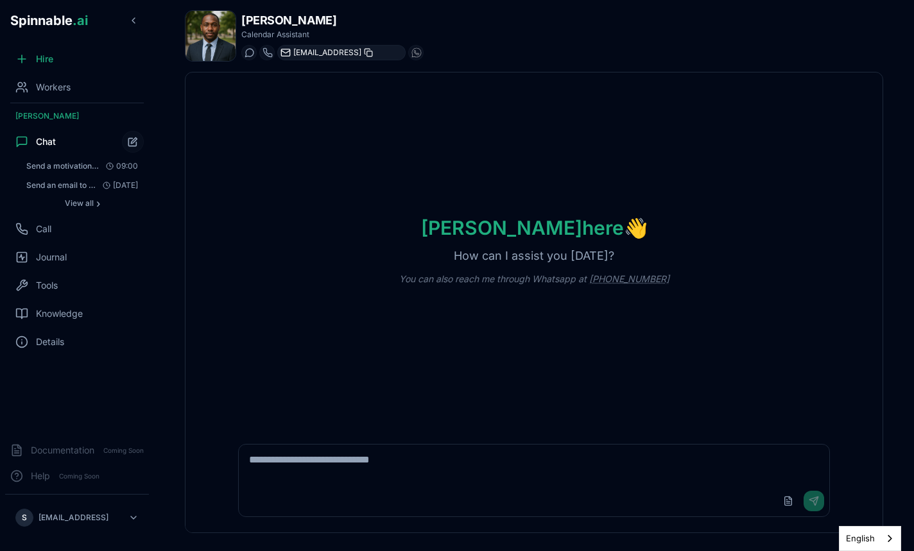
click at [372, 55] on rect at bounding box center [369, 53] width 5 height 5
